Goal: Transaction & Acquisition: Purchase product/service

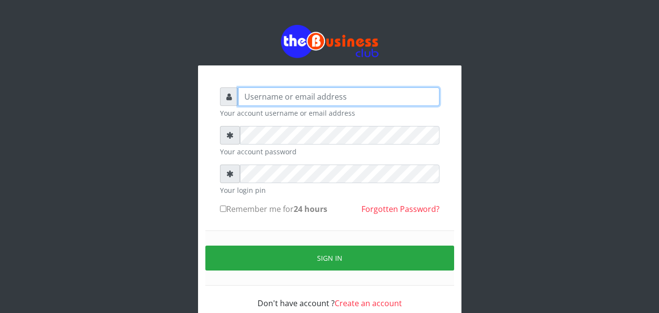
type input "[EMAIL_ADDRESS][DOMAIN_NAME]"
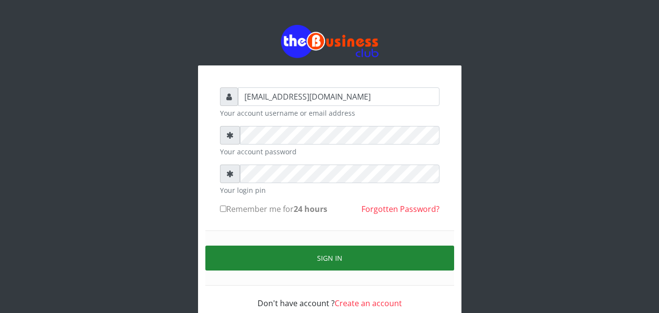
click at [333, 258] on button "Sign in" at bounding box center [329, 257] width 249 height 25
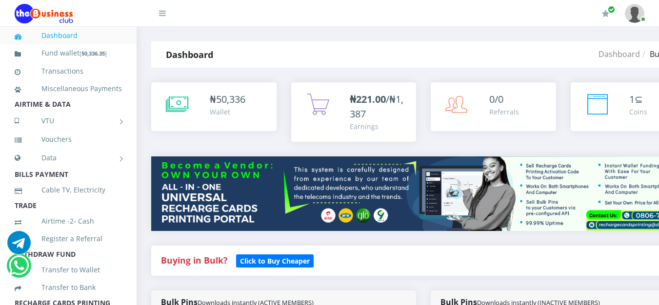
scroll to position [267, 0]
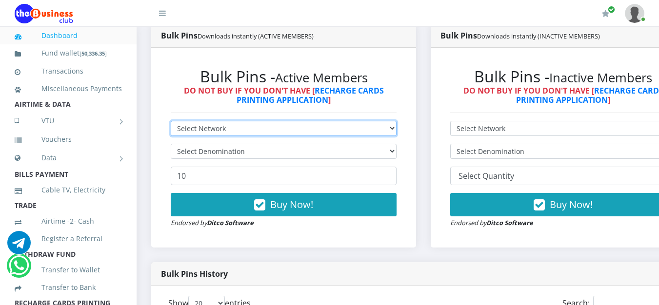
click at [396, 128] on select "Select Network MTN Globacom 9Mobile Airtel" at bounding box center [284, 128] width 226 height 15
select select "MTN"
click at [171, 123] on select "Select Network MTN Globacom 9Mobile Airtel" at bounding box center [284, 128] width 226 height 15
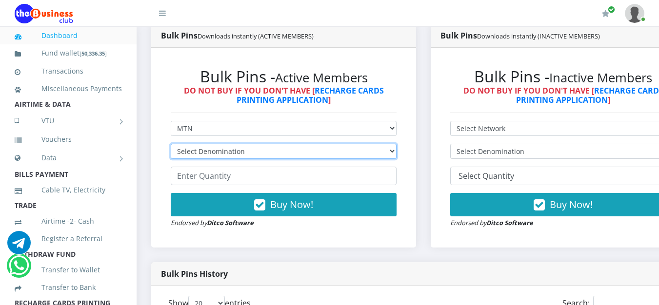
click at [396, 152] on select "Select Denomination MTN NGN100 - ₦96.99 MTN NGN200 - ₦193.98 MTN NGN400 - ₦387.…" at bounding box center [284, 151] width 226 height 15
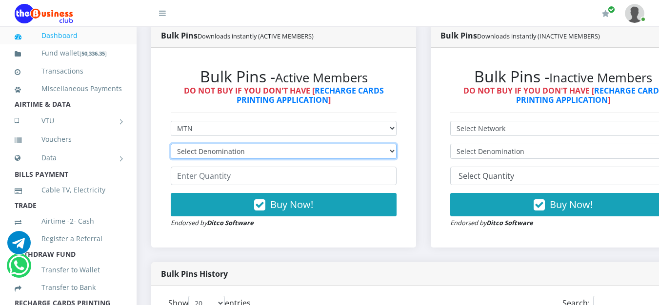
select select "96.99-100"
click at [171, 146] on select "Select Denomination MTN NGN100 - ₦96.99 MTN NGN200 - ₦193.98 MTN NGN400 - ₦387.…" at bounding box center [284, 151] width 226 height 15
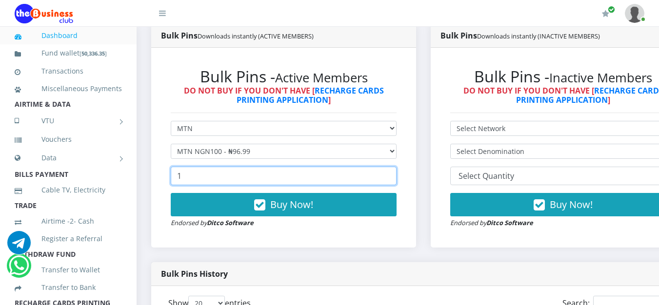
click at [396, 175] on input "1" at bounding box center [284, 176] width 226 height 19
click at [396, 175] on input "2" at bounding box center [284, 176] width 226 height 19
click at [396, 175] on input "39" at bounding box center [284, 176] width 226 height 19
type input "40"
click at [396, 175] on input "40" at bounding box center [284, 176] width 226 height 19
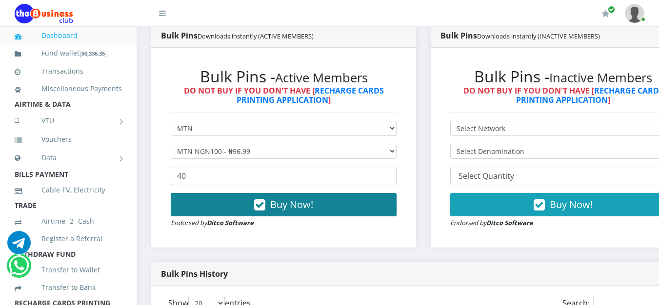
click at [334, 206] on button "Buy Now!" at bounding box center [284, 204] width 226 height 23
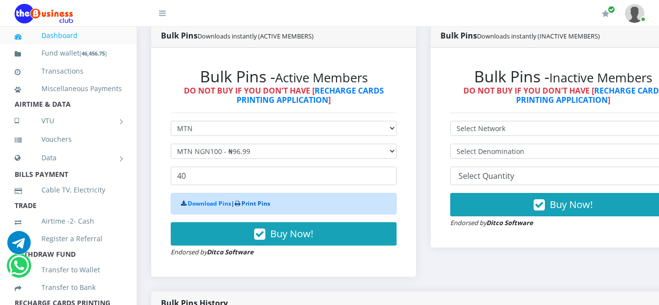
click at [251, 208] on link "Print Pins" at bounding box center [255, 203] width 29 height 8
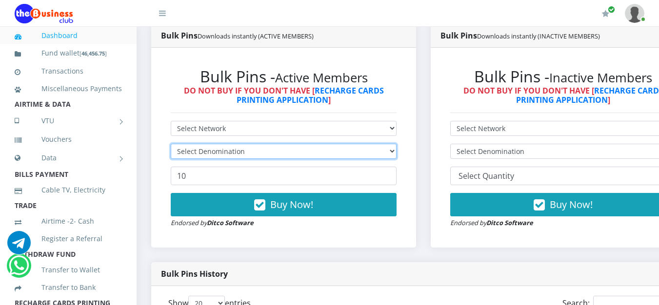
click at [389, 156] on select "Select Denomination" at bounding box center [284, 151] width 226 height 15
click at [396, 153] on select "Select Denomination" at bounding box center [284, 151] width 226 height 15
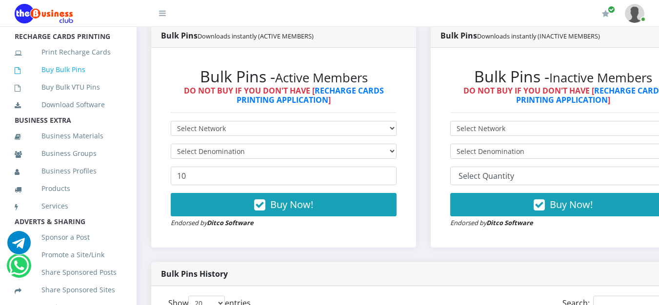
click at [77, 81] on link "Buy Bulk Pins" at bounding box center [68, 70] width 107 height 22
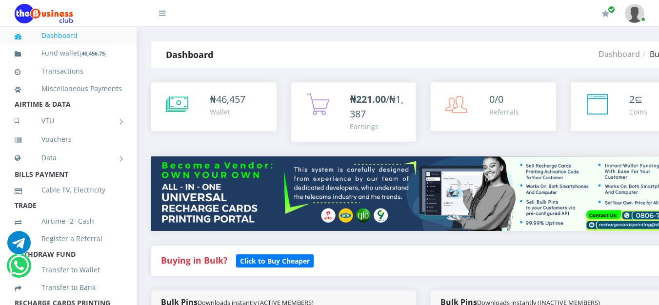
scroll to position [267, 0]
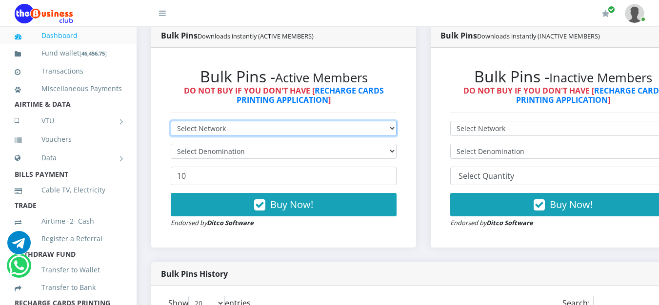
click at [396, 133] on select "Select Network MTN Globacom 9Mobile Airtel" at bounding box center [284, 128] width 226 height 15
select select "MTN"
click at [171, 123] on select "Select Network MTN Globacom 9Mobile Airtel" at bounding box center [284, 128] width 226 height 15
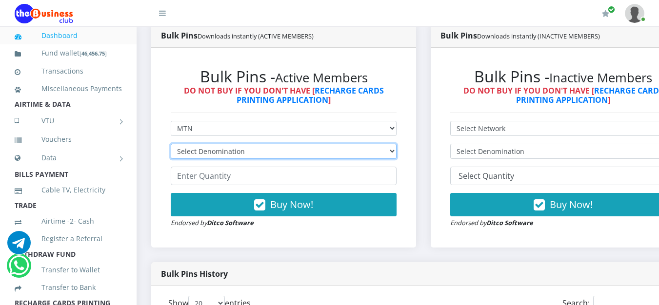
click at [387, 154] on select "Select Denomination MTN NGN100 - ₦96.99 MTN NGN200 - ₦193.98 MTN NGN400 - ₦387.…" at bounding box center [284, 151] width 226 height 15
select select "96.99-100"
click at [171, 146] on select "Select Denomination MTN NGN100 - ₦96.99 MTN NGN200 - ₦193.98 MTN NGN400 - ₦387.…" at bounding box center [284, 151] width 226 height 15
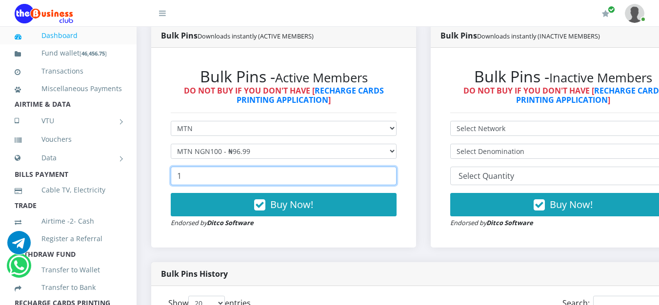
click at [395, 174] on input "1" at bounding box center [284, 176] width 226 height 19
click at [395, 174] on input "2" at bounding box center [284, 176] width 226 height 19
type input "40"
click at [395, 174] on input "40" at bounding box center [284, 176] width 226 height 19
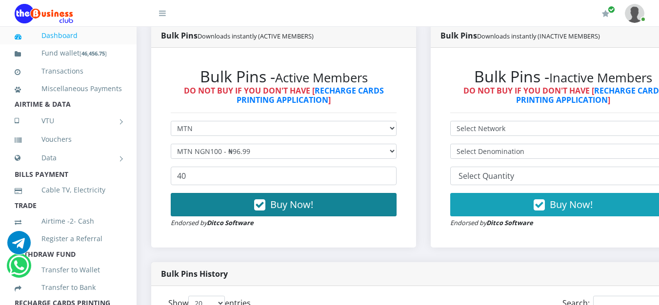
click at [364, 207] on button "Buy Now!" at bounding box center [284, 204] width 226 height 23
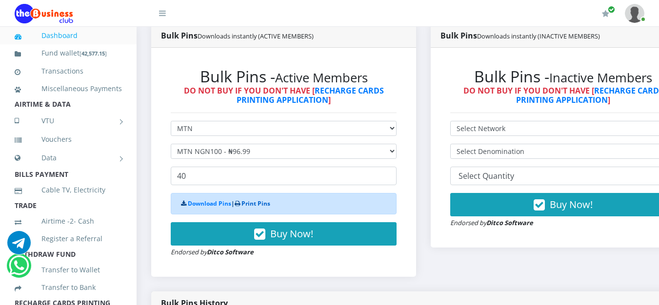
click at [248, 205] on link "Print Pins" at bounding box center [255, 203] width 29 height 8
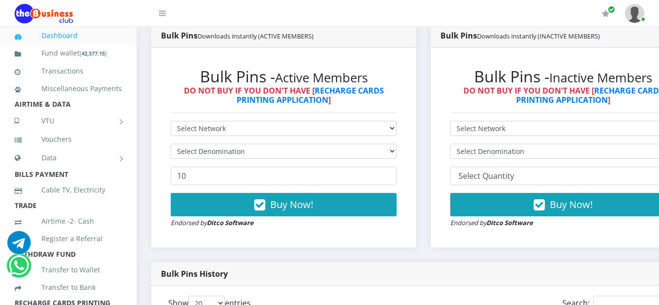
click at [361, 162] on form "Select Network MTN Globacom 9Mobile Airtel Select Denomination 10 Buy Now! Endo…" at bounding box center [284, 174] width 226 height 107
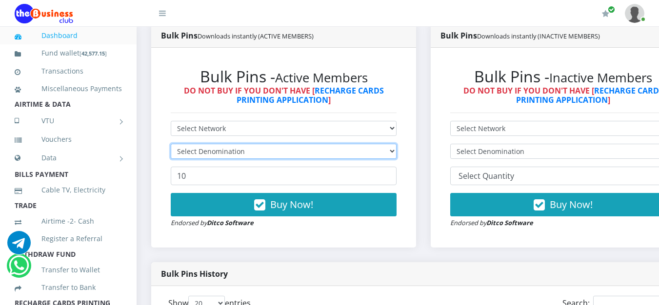
click at [396, 149] on select "Select Denomination" at bounding box center [284, 151] width 226 height 15
select select
click at [171, 146] on select "Select Denomination" at bounding box center [284, 151] width 226 height 15
click at [350, 157] on select "Select Denomination" at bounding box center [284, 151] width 226 height 15
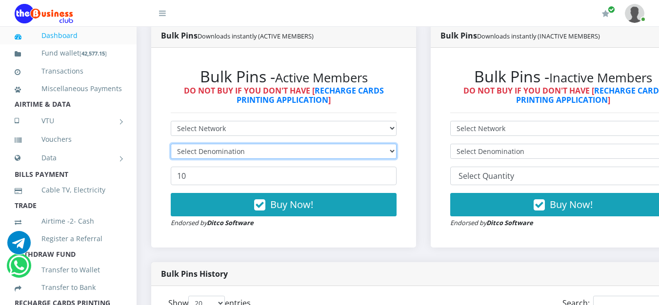
scroll to position [267, 0]
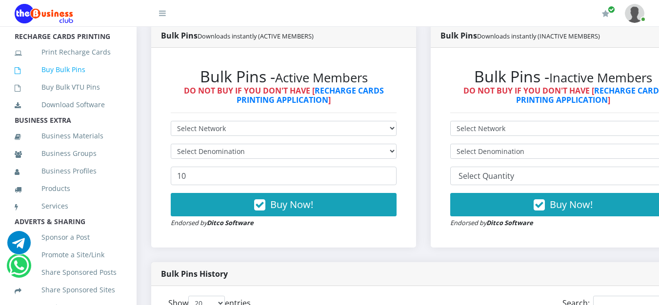
click at [61, 81] on link "Buy Bulk Pins" at bounding box center [68, 70] width 107 height 22
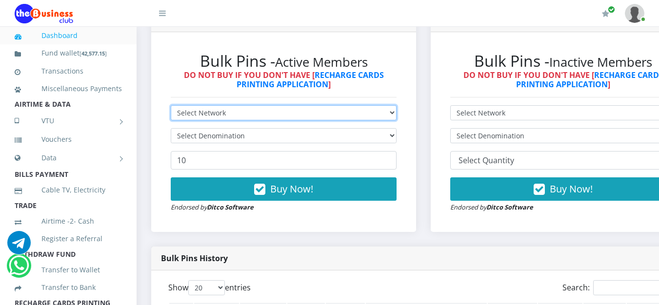
click at [396, 117] on select "Select Network MTN Globacom 9Mobile Airtel" at bounding box center [284, 112] width 226 height 15
select select "MTN"
click at [171, 107] on select "Select Network MTN Globacom 9Mobile Airtel" at bounding box center [284, 112] width 226 height 15
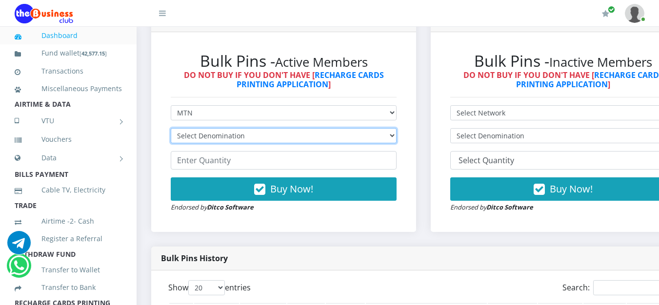
click at [353, 138] on select "Select Denomination MTN NGN100 - ₦96.99 MTN NGN200 - ₦193.98 MTN NGN400 - ₦387.…" at bounding box center [284, 135] width 226 height 15
select select "96.99-100"
click at [171, 130] on select "Select Denomination MTN NGN100 - ₦96.99 MTN NGN200 - ₦193.98 MTN NGN400 - ₦387.…" at bounding box center [284, 135] width 226 height 15
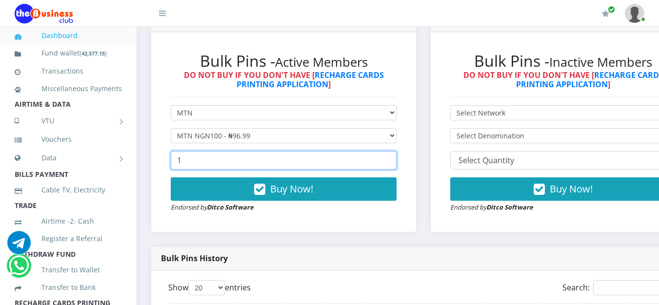
click at [396, 159] on input "1" at bounding box center [284, 160] width 226 height 19
click at [396, 159] on input "2" at bounding box center [284, 160] width 226 height 19
click at [395, 161] on input "9" at bounding box center [284, 160] width 226 height 19
click at [395, 161] on input "10" at bounding box center [284, 160] width 226 height 19
click at [395, 161] on input "11" at bounding box center [284, 160] width 226 height 19
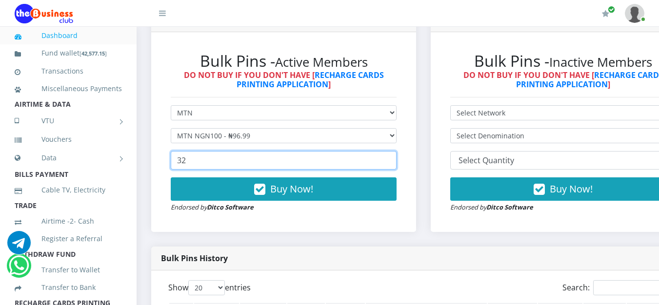
click at [395, 161] on input "32" at bounding box center [284, 160] width 226 height 19
click at [395, 161] on input "33" at bounding box center [284, 160] width 226 height 19
click at [395, 161] on input "34" at bounding box center [284, 160] width 226 height 19
click at [395, 161] on input "35" at bounding box center [284, 160] width 226 height 19
click at [395, 161] on input "36" at bounding box center [284, 160] width 226 height 19
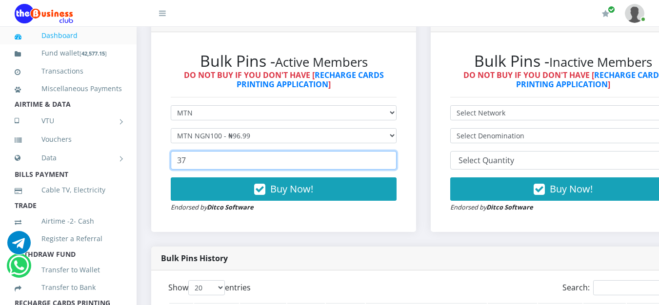
click at [395, 161] on input "37" at bounding box center [284, 160] width 226 height 19
click at [395, 161] on input "38" at bounding box center [284, 160] width 226 height 19
click at [395, 161] on input "39" at bounding box center [284, 160] width 226 height 19
type input "40"
click at [395, 161] on input "40" at bounding box center [284, 160] width 226 height 19
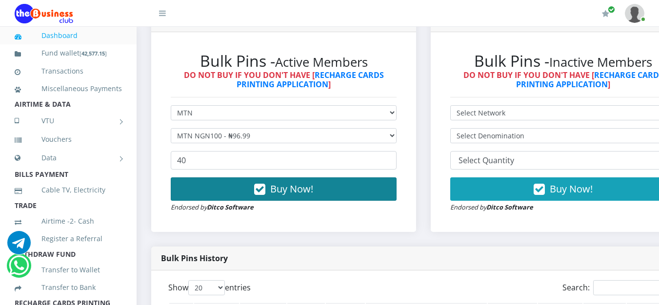
click at [345, 189] on button "Buy Now!" at bounding box center [284, 188] width 226 height 23
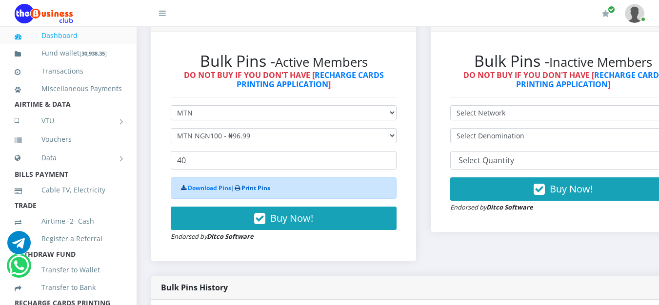
click at [254, 190] on link "Print Pins" at bounding box center [255, 188] width 29 height 8
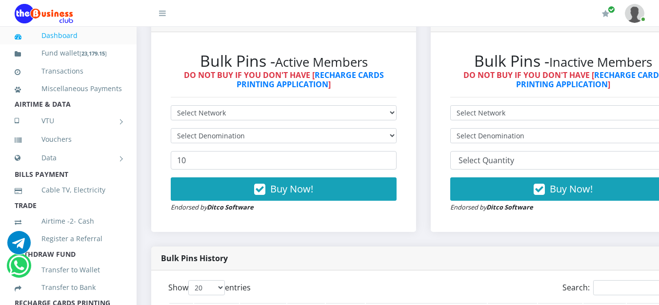
scroll to position [302, 0]
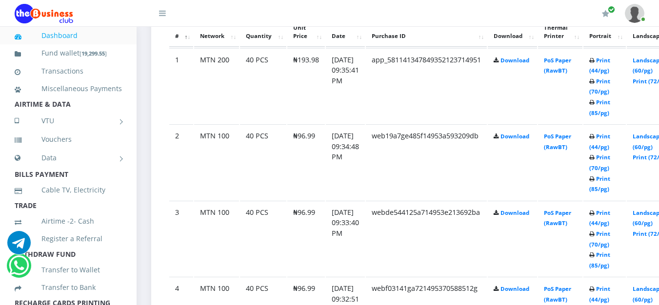
scroll to position [267, 0]
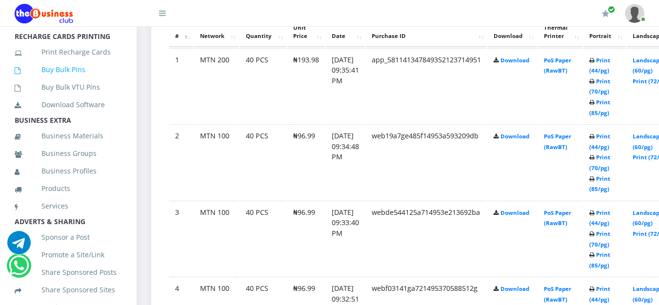
click at [56, 80] on link "Buy Bulk Pins" at bounding box center [68, 70] width 107 height 22
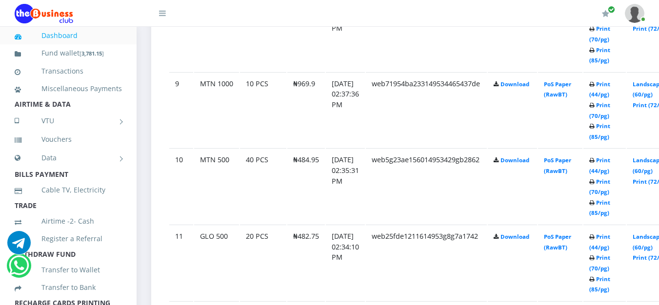
scroll to position [267, 0]
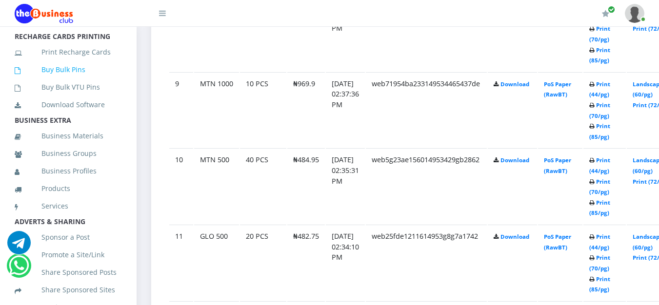
click at [83, 76] on link "Buy Bulk Pins" at bounding box center [68, 70] width 107 height 22
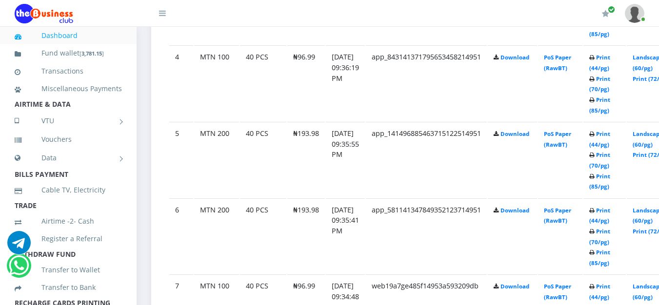
scroll to position [533, 0]
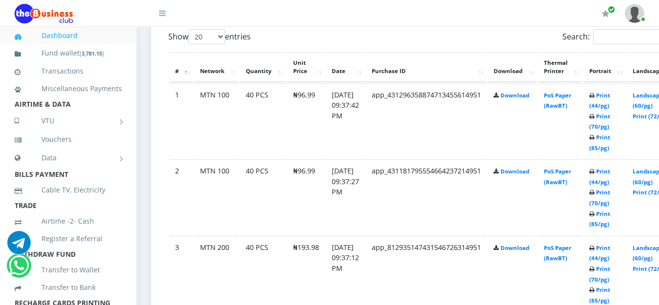
click at [594, 99] on icon at bounding box center [591, 96] width 5 height 6
click at [610, 95] on link "Print (44/pg)" at bounding box center [599, 101] width 21 height 18
click at [610, 175] on link "Print (44/pg)" at bounding box center [599, 177] width 21 height 18
click at [610, 250] on link "Print (44/pg)" at bounding box center [599, 253] width 21 height 18
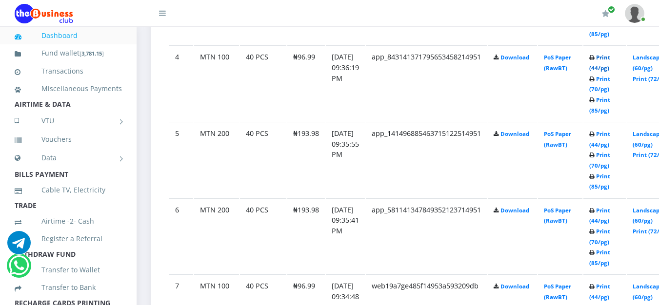
click at [610, 58] on link "Print (44/pg)" at bounding box center [599, 63] width 21 height 18
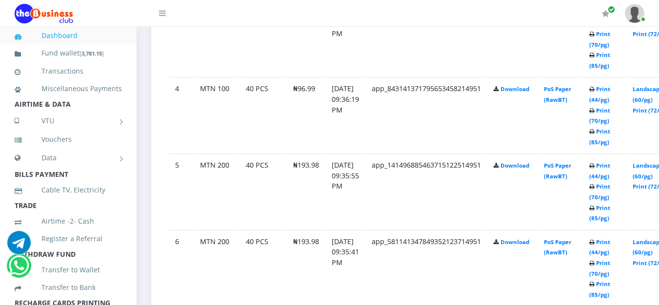
scroll to position [800, 0]
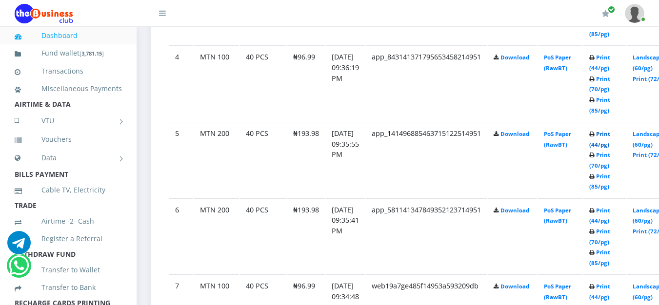
click at [610, 138] on link "Print (44/pg)" at bounding box center [599, 139] width 21 height 18
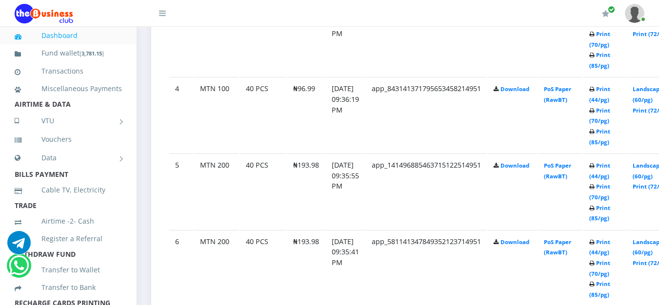
scroll to position [800, 0]
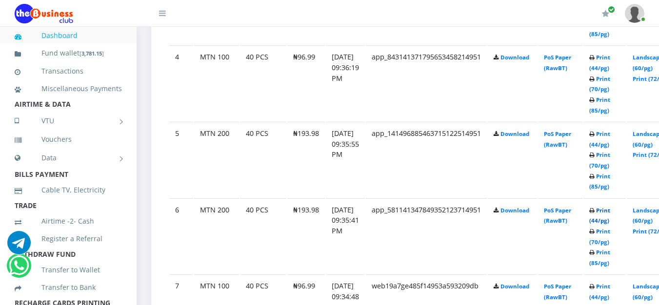
click at [610, 211] on link "Print (44/pg)" at bounding box center [599, 216] width 21 height 18
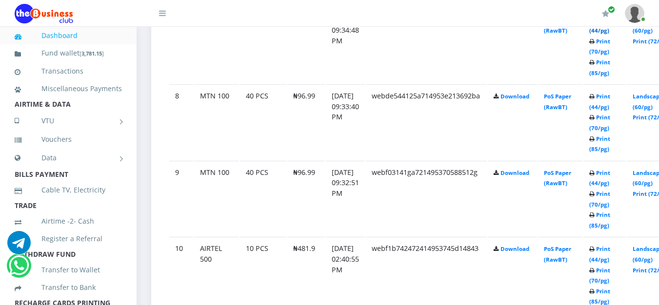
click at [610, 33] on link "Print (44/pg)" at bounding box center [599, 25] width 21 height 18
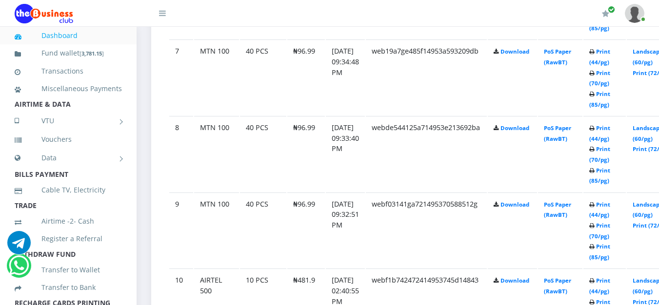
scroll to position [1067, 0]
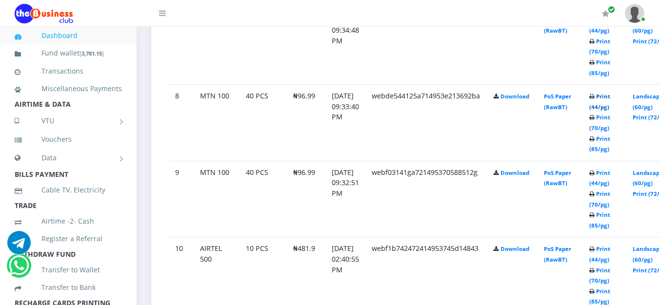
click at [610, 98] on link "Print (44/pg)" at bounding box center [599, 102] width 21 height 18
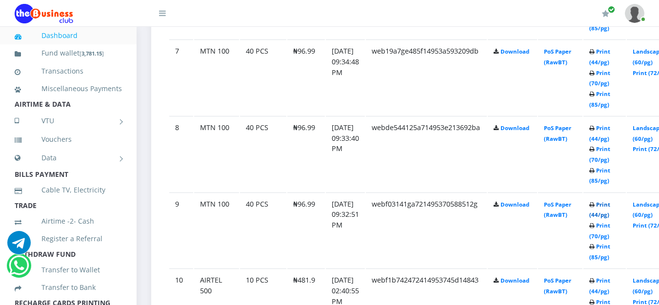
scroll to position [1067, 0]
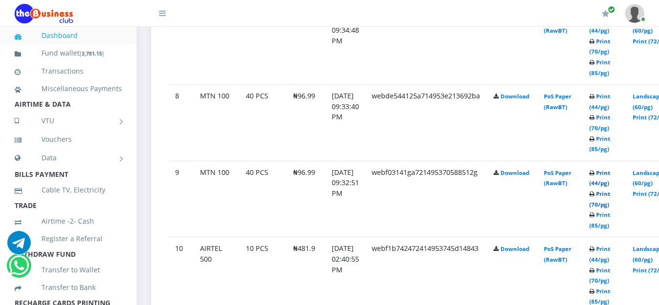
click at [610, 204] on link "Print (70/pg)" at bounding box center [599, 199] width 21 height 18
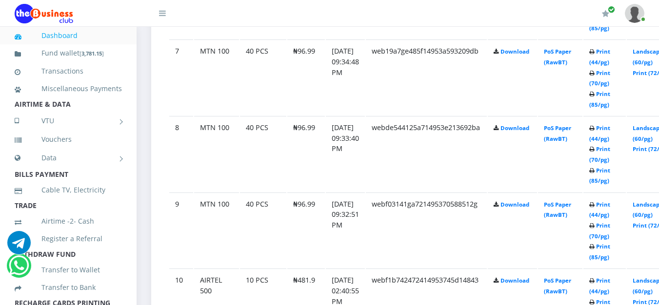
scroll to position [1067, 0]
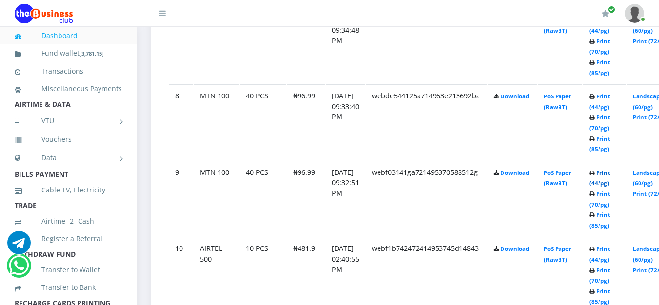
click at [610, 173] on link "Print (44/pg)" at bounding box center [599, 178] width 21 height 18
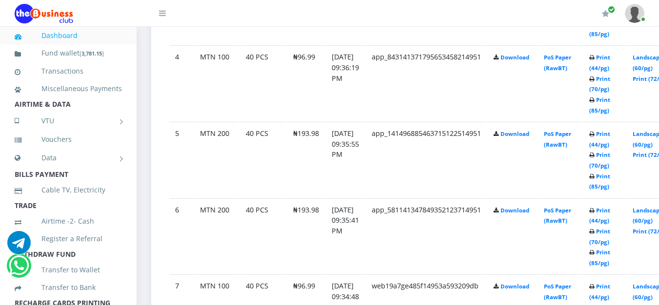
scroll to position [533, 0]
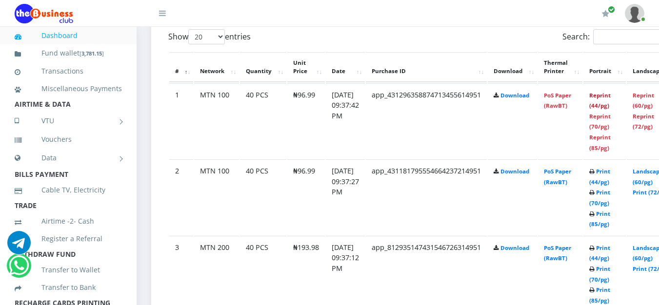
click at [610, 97] on link "Reprint (44/pg)" at bounding box center [599, 101] width 21 height 18
click at [610, 96] on link "Reprint (44/pg)" at bounding box center [599, 101] width 21 height 18
click at [610, 98] on link "Reprint (44/pg)" at bounding box center [599, 101] width 21 height 18
click at [610, 173] on link "Print (44/pg)" at bounding box center [599, 177] width 21 height 18
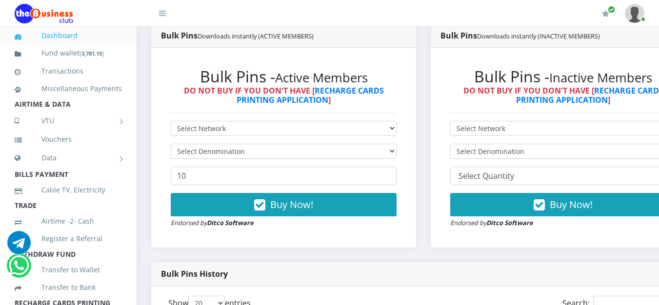
scroll to position [533, 0]
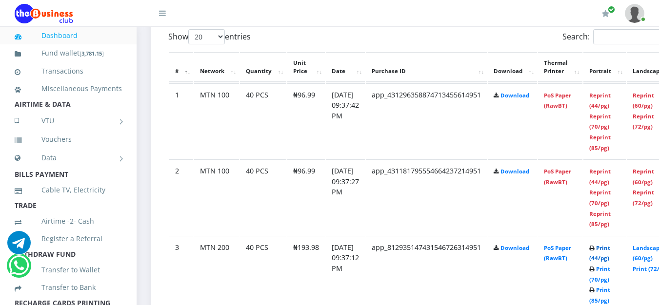
click at [610, 249] on link "Print (44/pg)" at bounding box center [599, 253] width 21 height 18
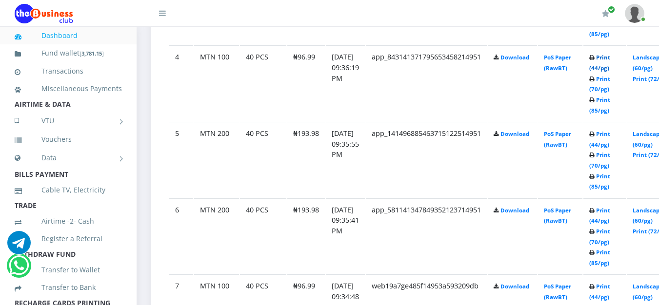
click at [610, 59] on link "Print (44/pg)" at bounding box center [599, 63] width 21 height 18
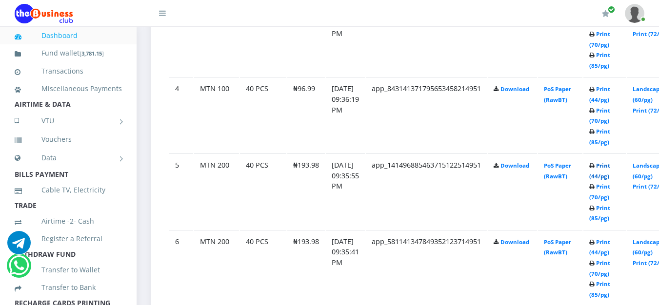
click at [610, 167] on link "Print (44/pg)" at bounding box center [599, 171] width 21 height 18
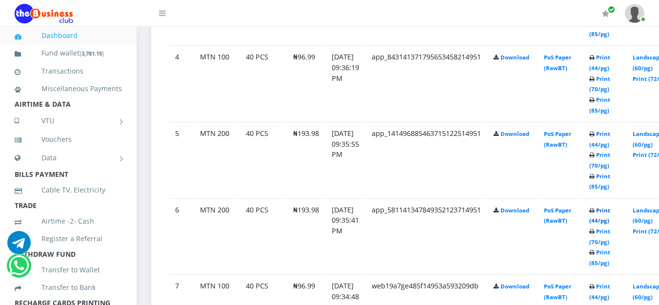
click at [610, 214] on link "Print (44/pg)" at bounding box center [599, 216] width 21 height 18
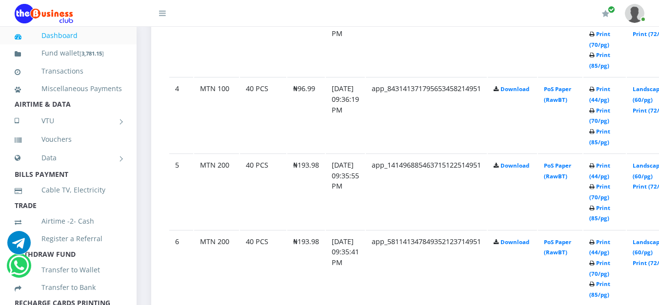
scroll to position [800, 0]
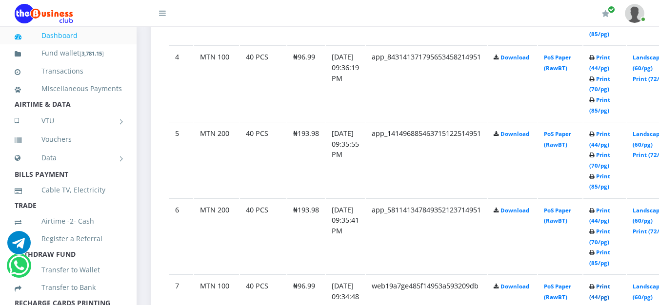
click at [610, 291] on link "Print (44/pg)" at bounding box center [599, 292] width 21 height 18
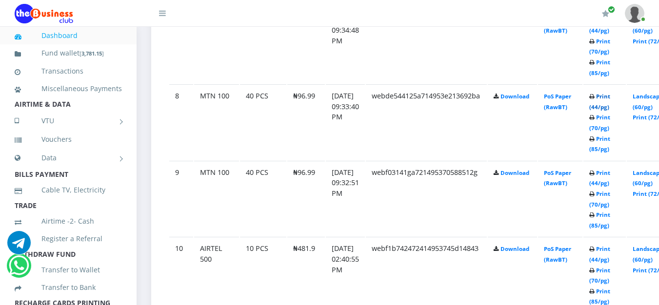
click at [610, 95] on link "Print (44/pg)" at bounding box center [599, 102] width 21 height 18
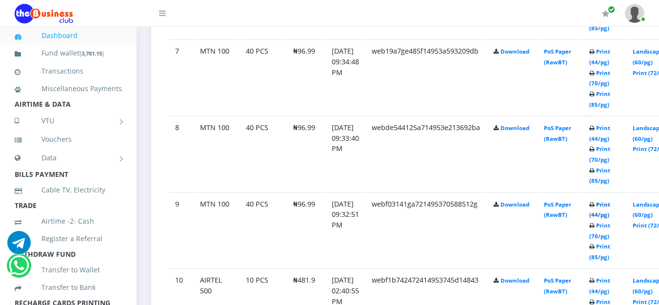
click at [610, 206] on link "Print (44/pg)" at bounding box center [599, 210] width 21 height 18
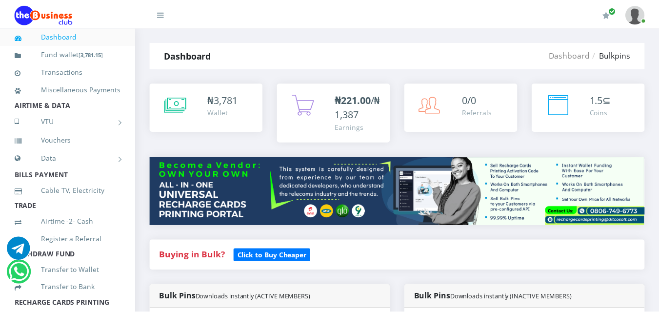
scroll to position [524, 0]
